Goal: Answer question/provide support: Share knowledge or assist other users

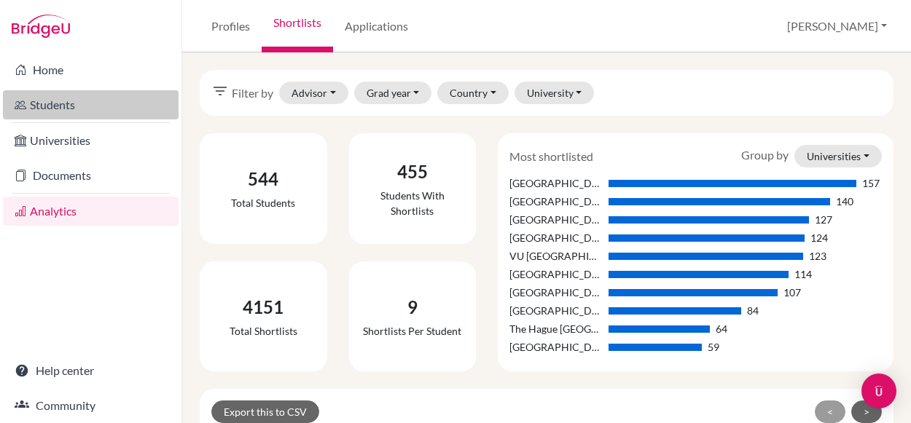
click at [69, 111] on link "Students" at bounding box center [91, 104] width 176 height 29
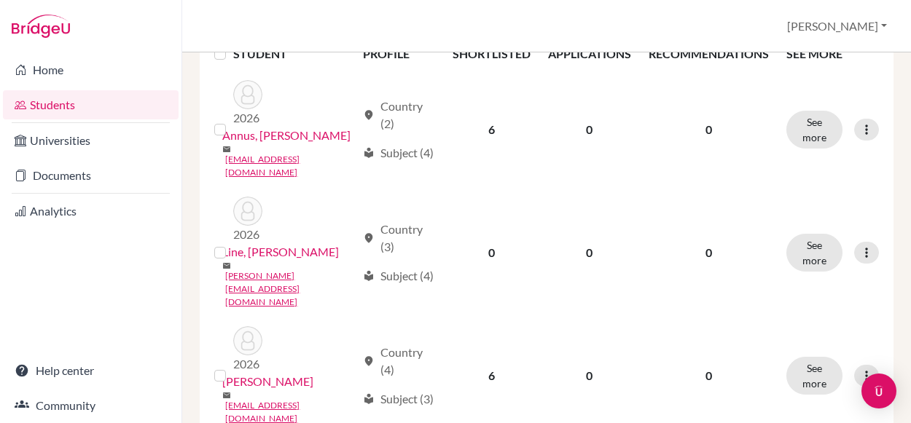
scroll to position [321, 0]
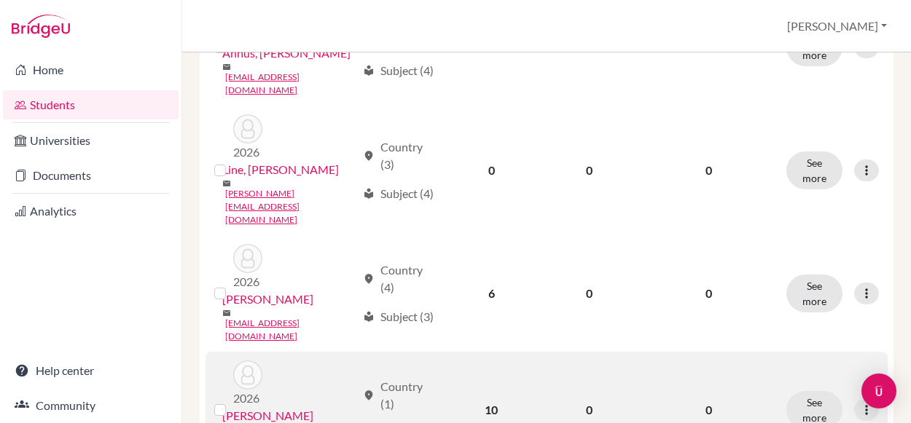
click at [313, 407] on link "[PERSON_NAME]" at bounding box center [267, 415] width 91 height 17
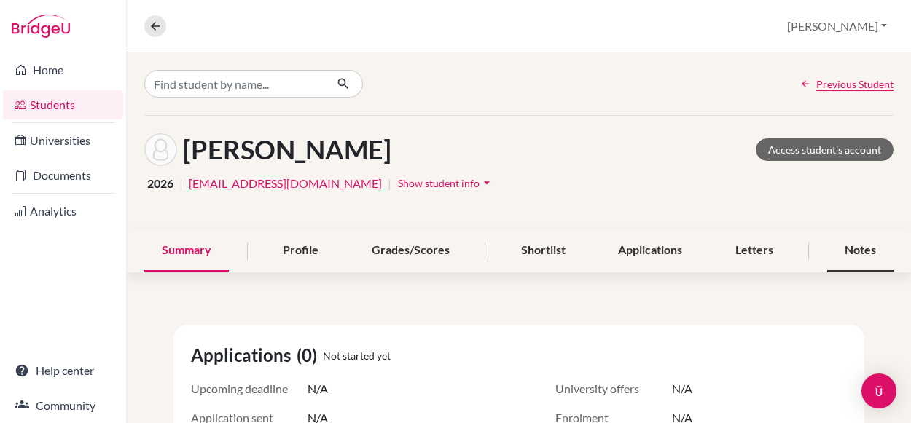
click at [836, 261] on div "Notes" at bounding box center [860, 250] width 66 height 43
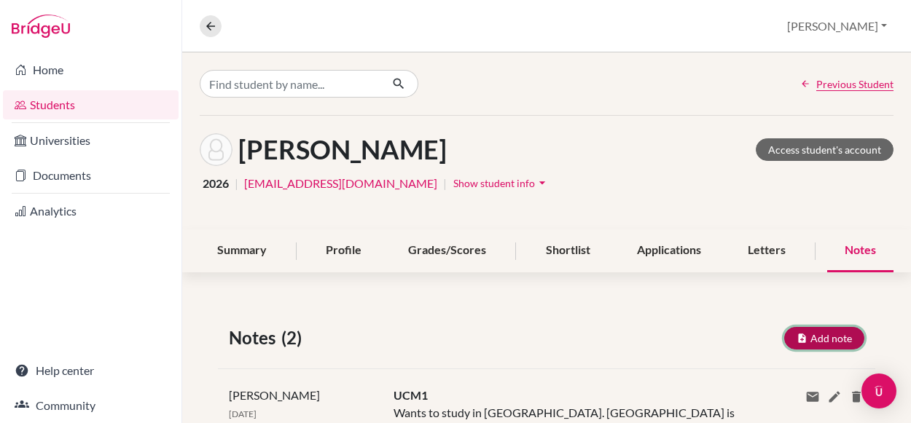
click at [808, 338] on button "Add note" at bounding box center [824, 338] width 80 height 23
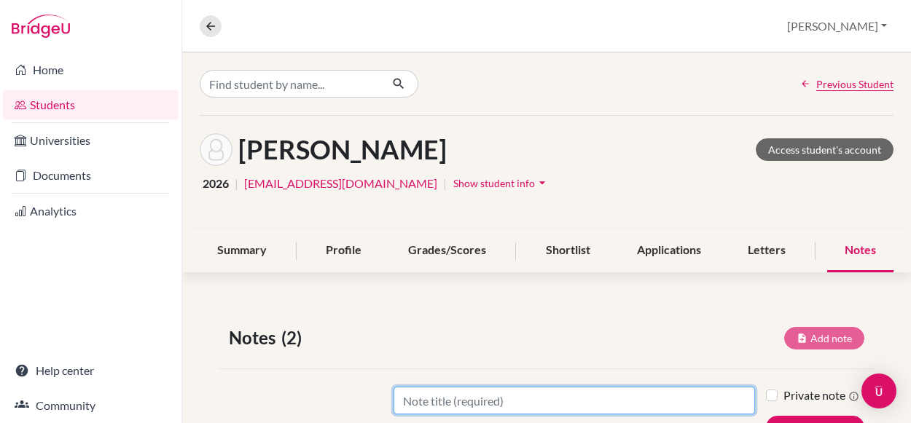
click at [698, 393] on input "Title" at bounding box center [573, 401] width 361 height 28
type input "UCM2"
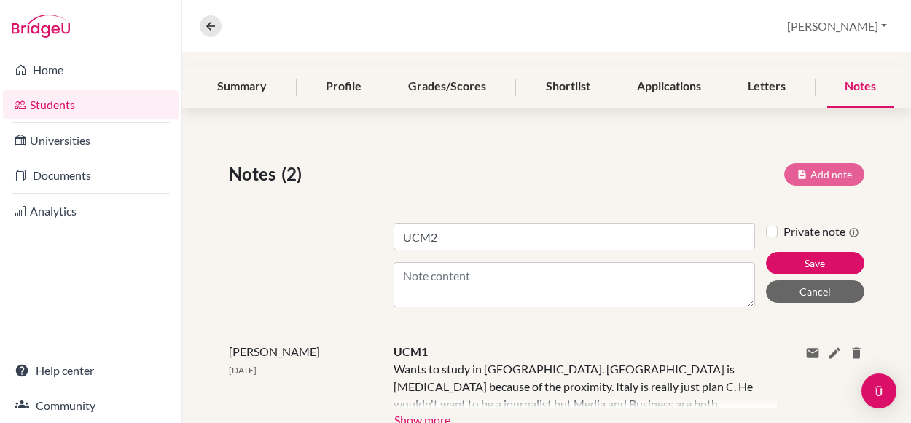
scroll to position [204, 0]
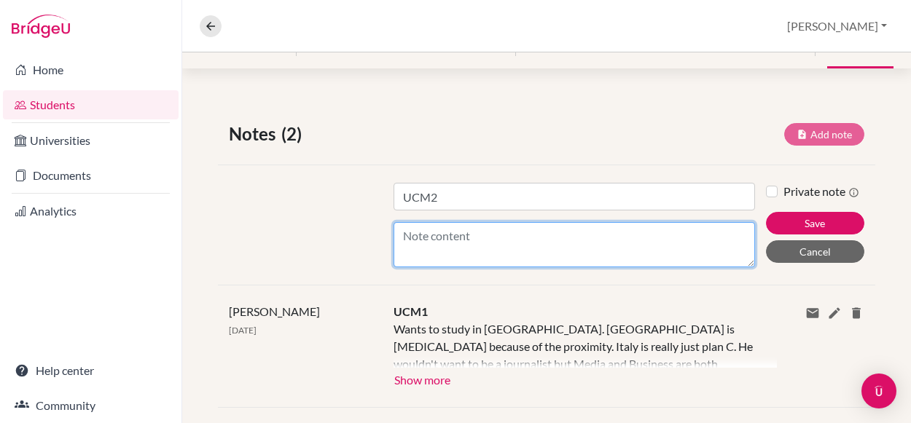
click at [541, 241] on textarea "Content" at bounding box center [573, 244] width 361 height 45
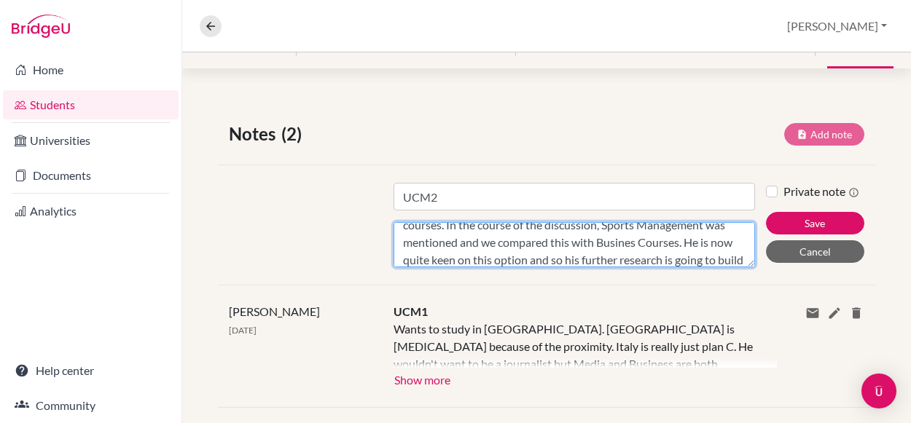
scroll to position [116, 0]
type textarea "We discussed his motivation for Spain and specifically [GEOGRAPHIC_DATA]. We st…"
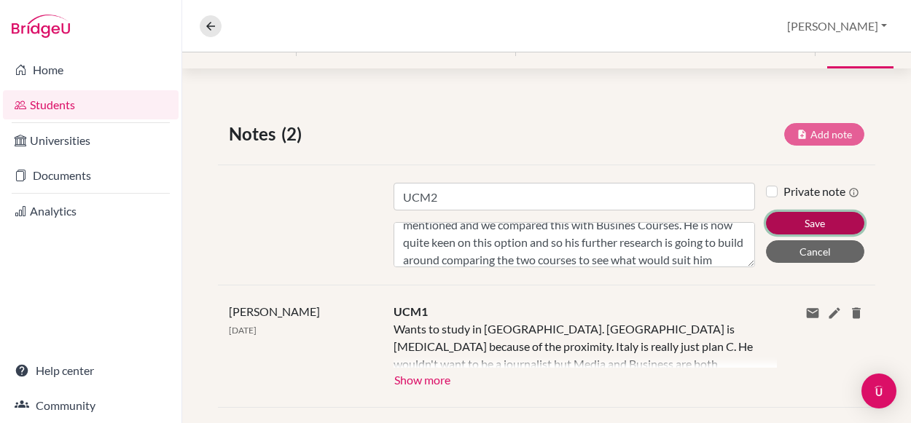
click at [794, 221] on button "Save" at bounding box center [815, 223] width 98 height 23
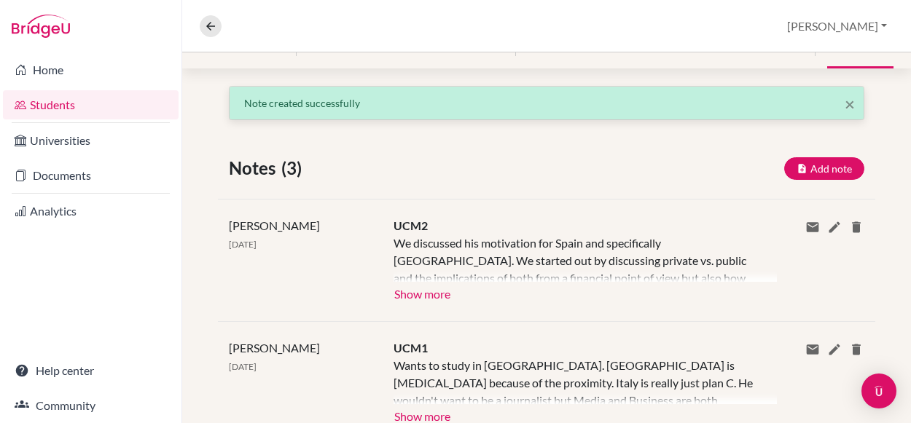
click at [618, 184] on div "× Note created successfully Notes (3) Add note Title Content Private note Save …" at bounding box center [546, 343] width 728 height 515
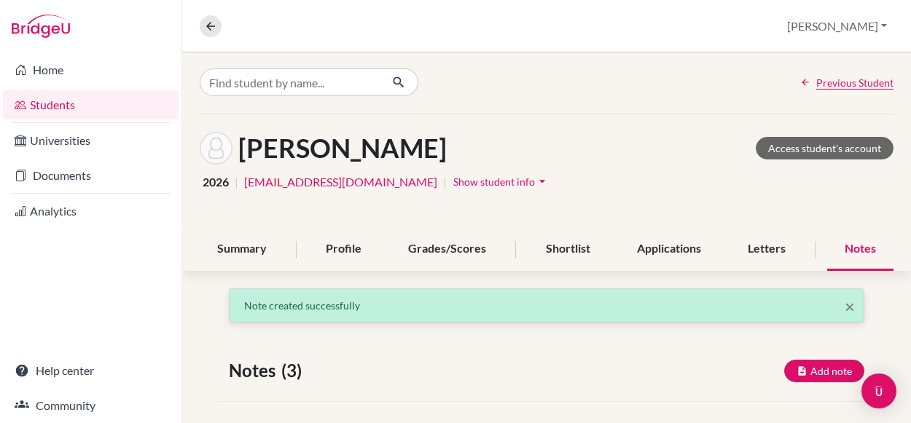
scroll to position [0, 0]
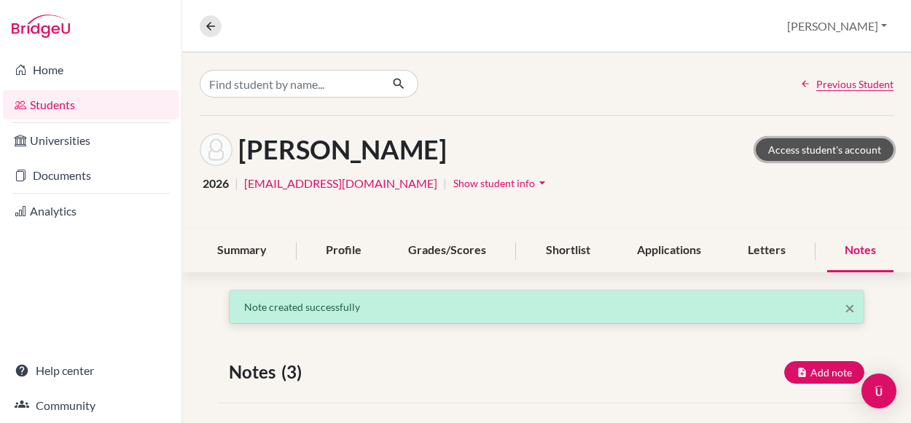
click at [790, 149] on link "Access student's account" at bounding box center [824, 149] width 138 height 23
